Goal: Task Accomplishment & Management: Use online tool/utility

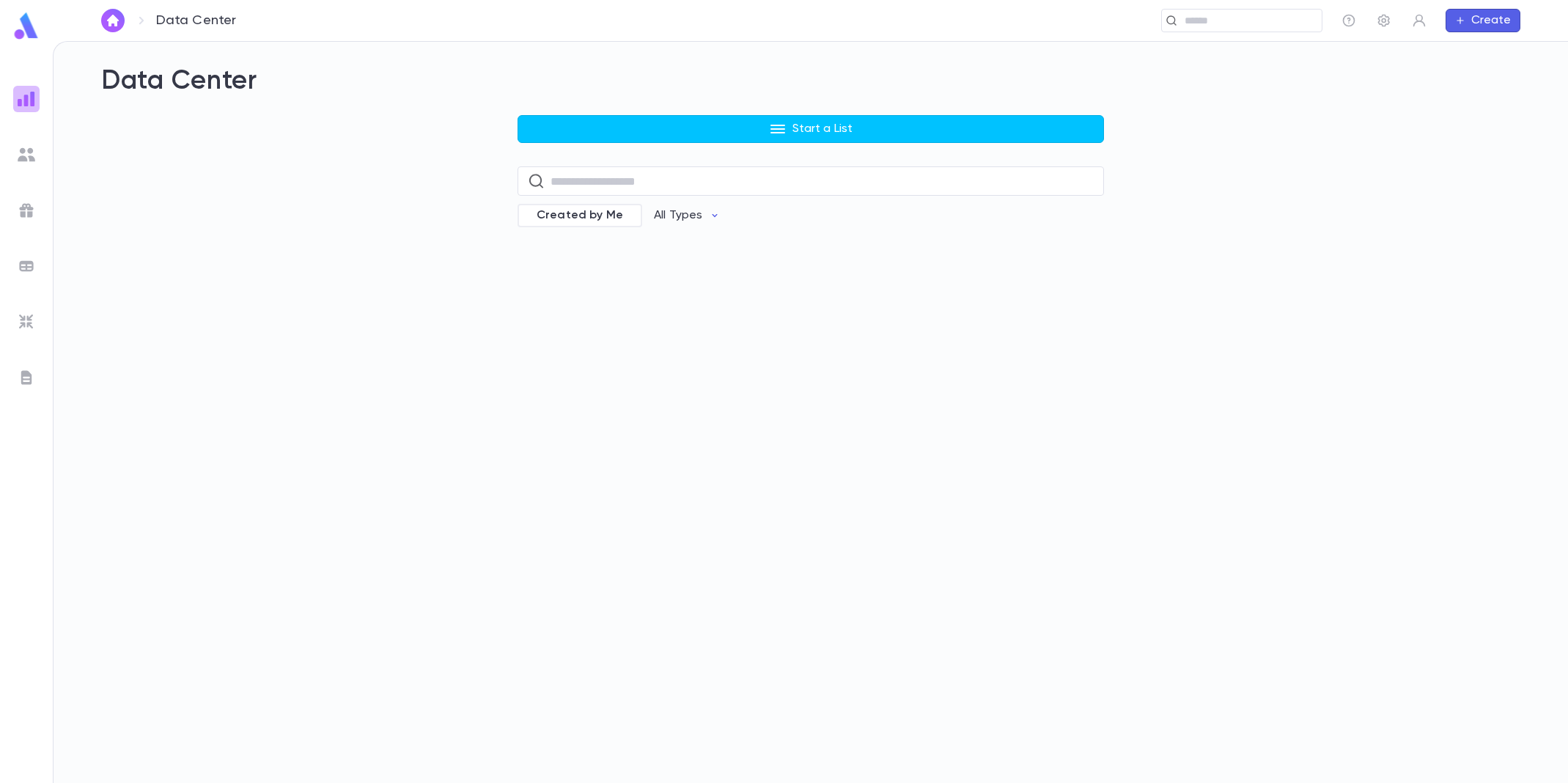
click at [27, 103] on img at bounding box center [27, 99] width 18 height 18
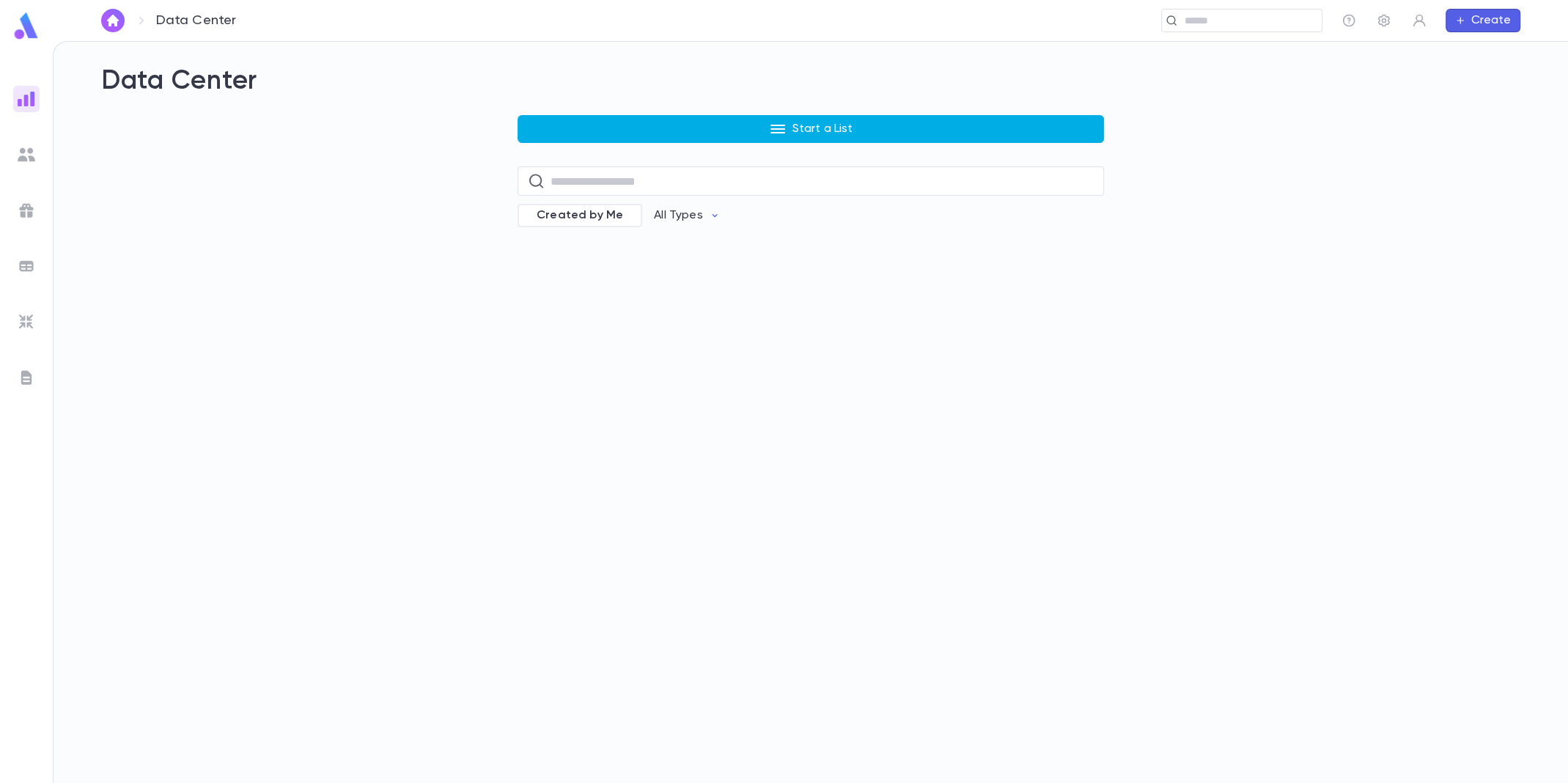
click at [880, 125] on button "Start a List" at bounding box center [811, 129] width 587 height 28
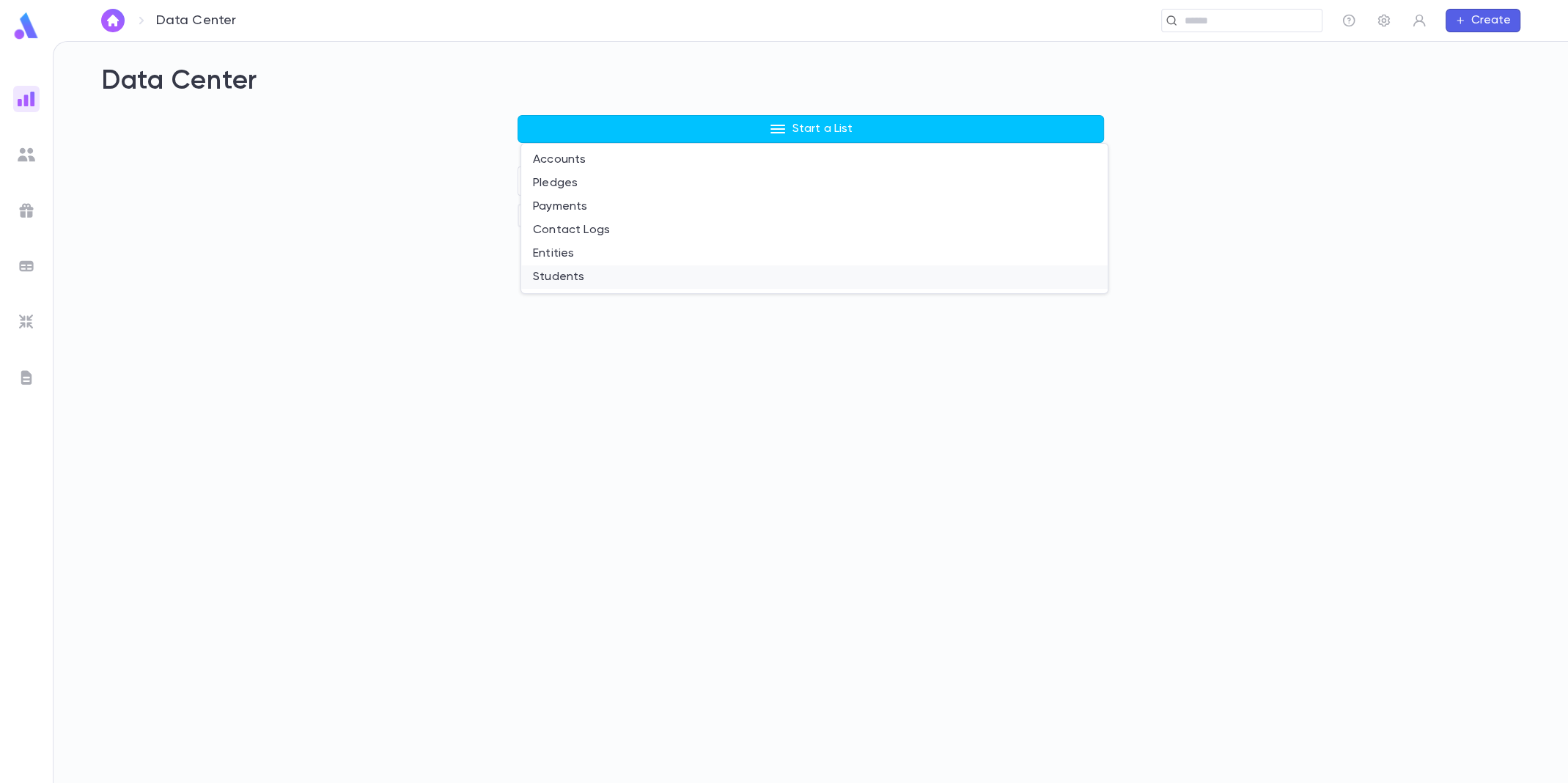
click at [599, 282] on li "Students" at bounding box center [814, 277] width 587 height 24
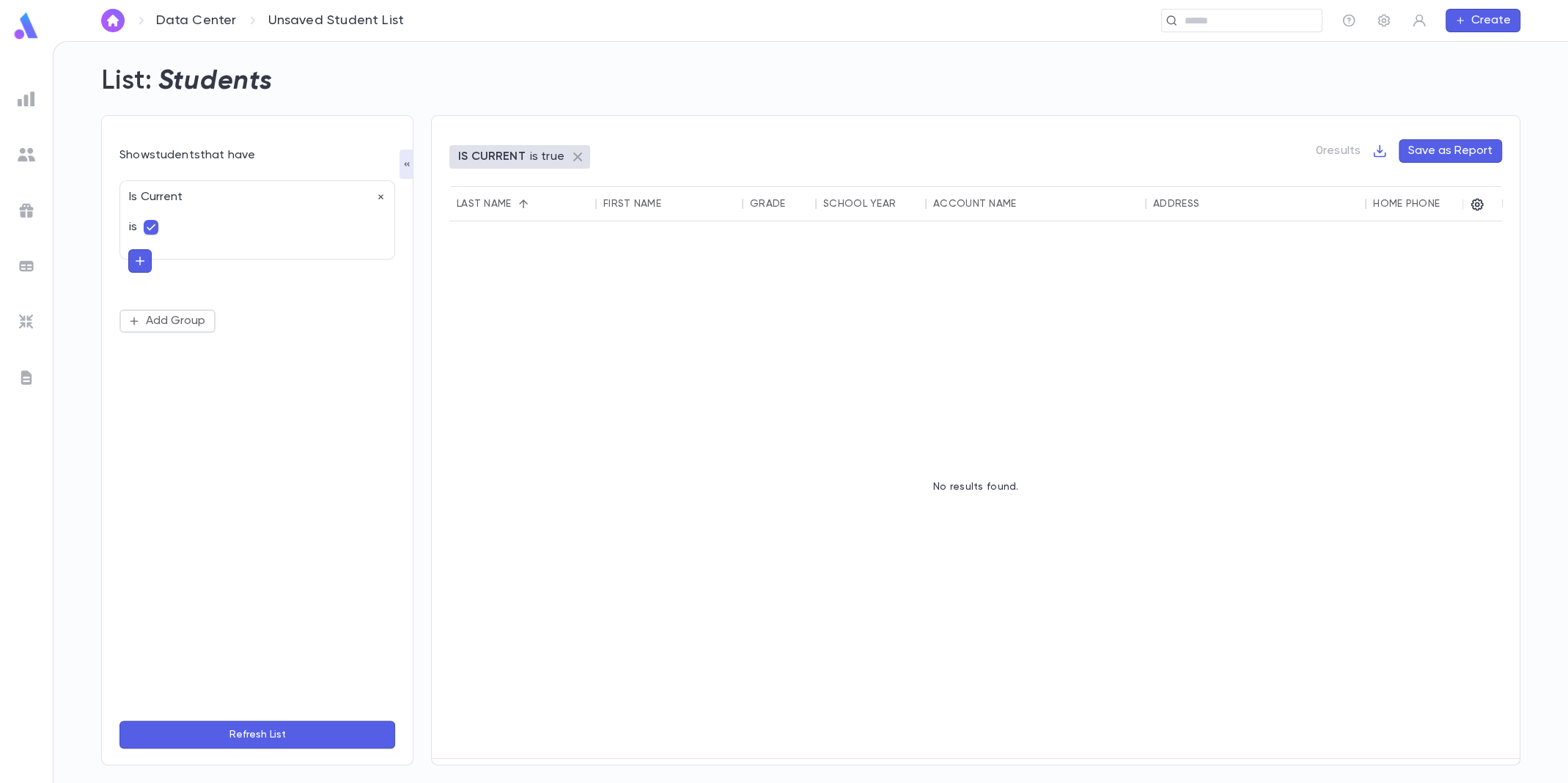
click at [573, 159] on icon at bounding box center [578, 157] width 9 height 9
